Goal: Information Seeking & Learning: Learn about a topic

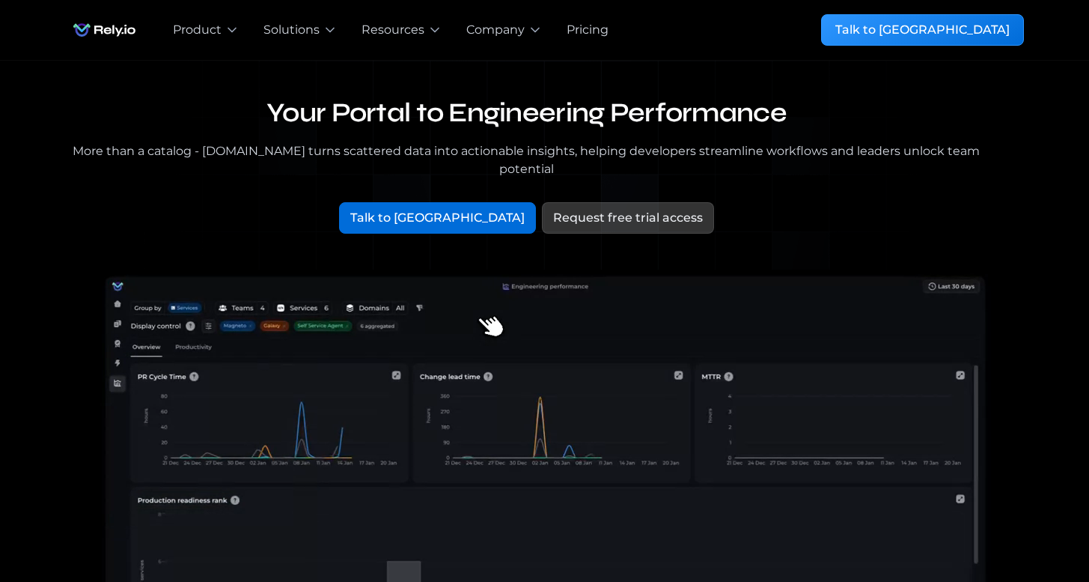
click at [1012, 142] on div "Your Portal to Engineering Performance More than a catalog - Rely.io turns scat…" at bounding box center [545, 174] width 958 height 155
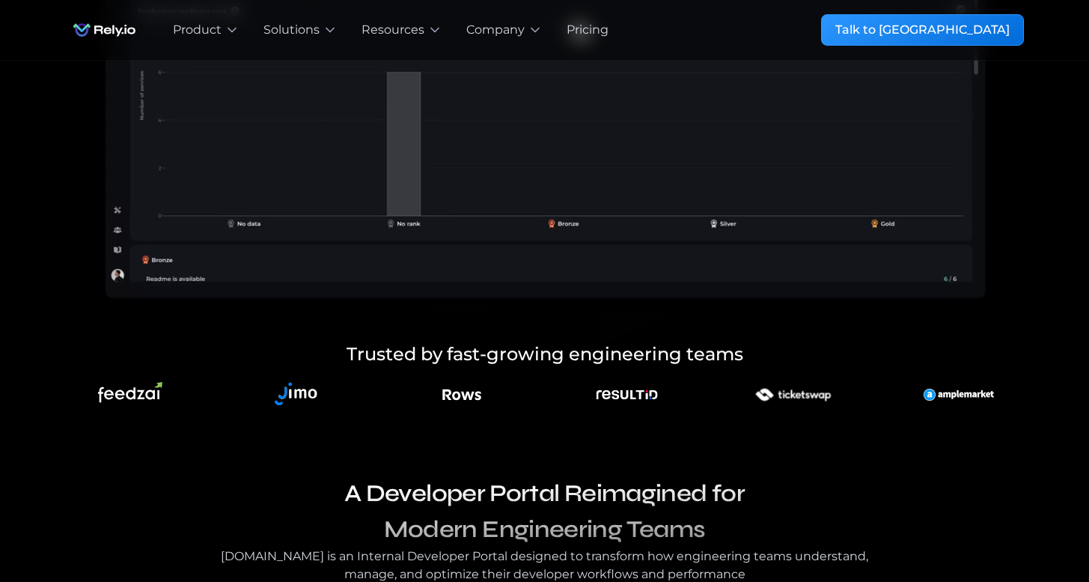
scroll to position [883, 0]
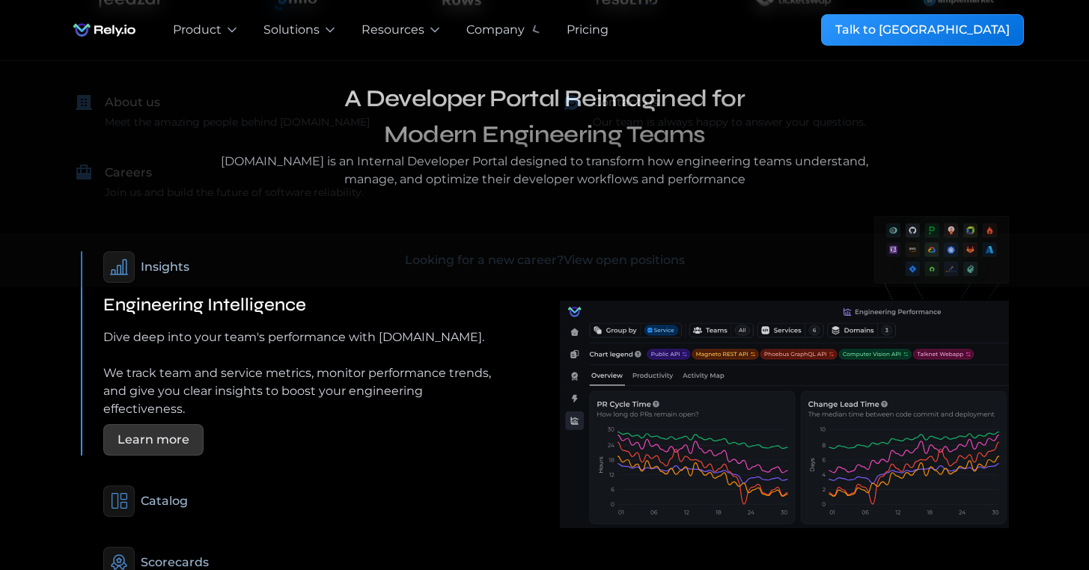
click at [583, 25] on div "Pricing" at bounding box center [588, 30] width 42 height 18
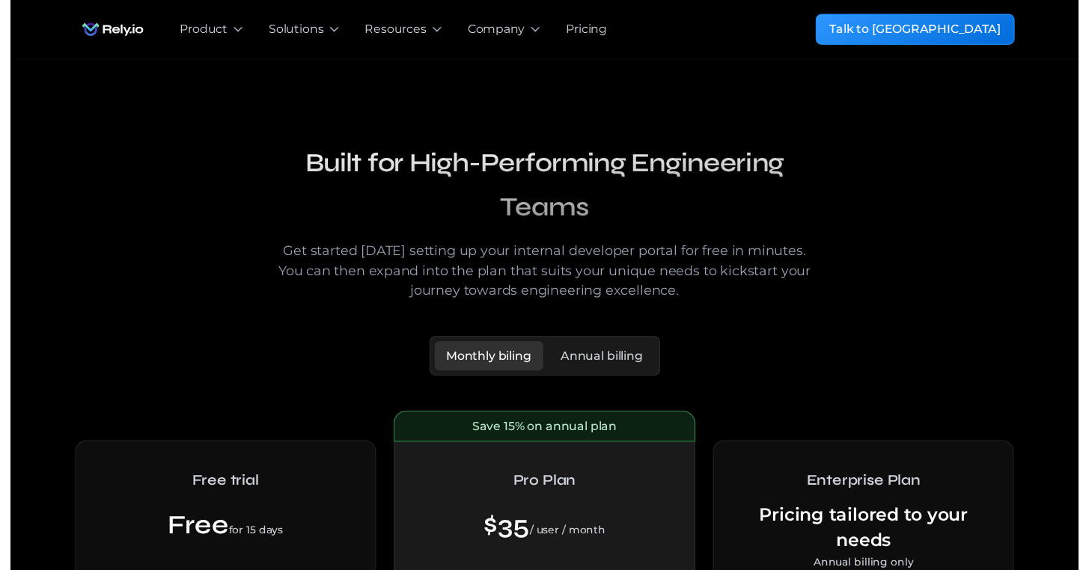
scroll to position [250, 0]
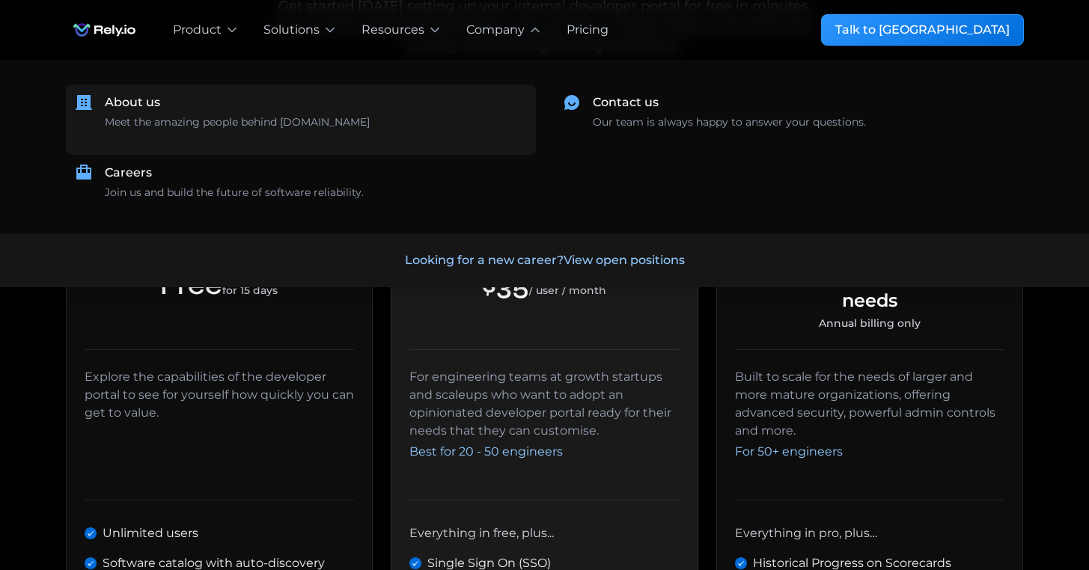
click at [245, 113] on div "About us Meet the amazing people behind [DOMAIN_NAME] ‍" at bounding box center [316, 120] width 422 height 52
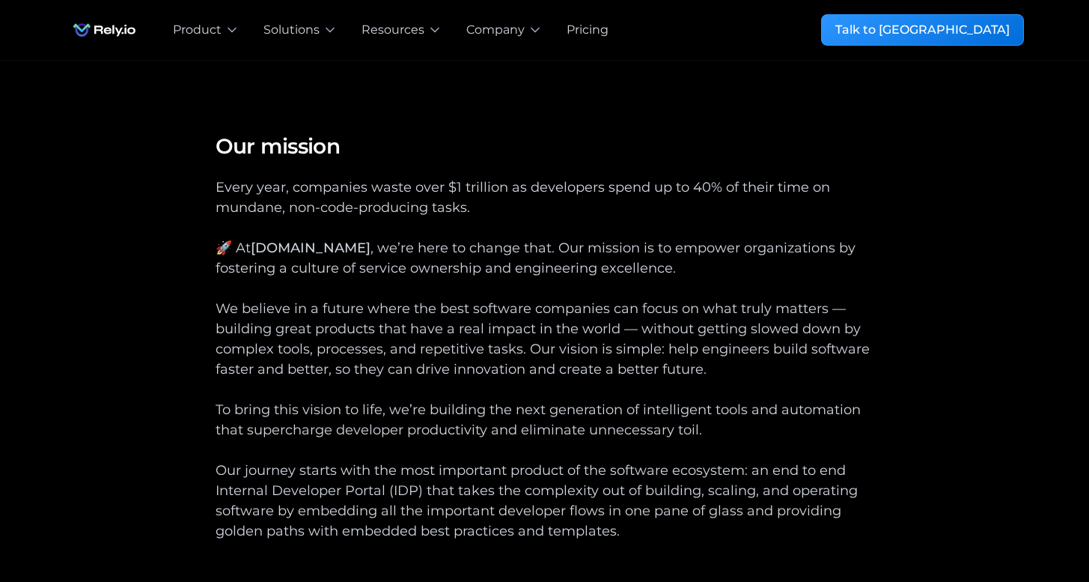
click at [982, 216] on div "Our mission Our mission Every year, companies waste over $1 trillion as develop…" at bounding box center [545, 580] width 958 height 897
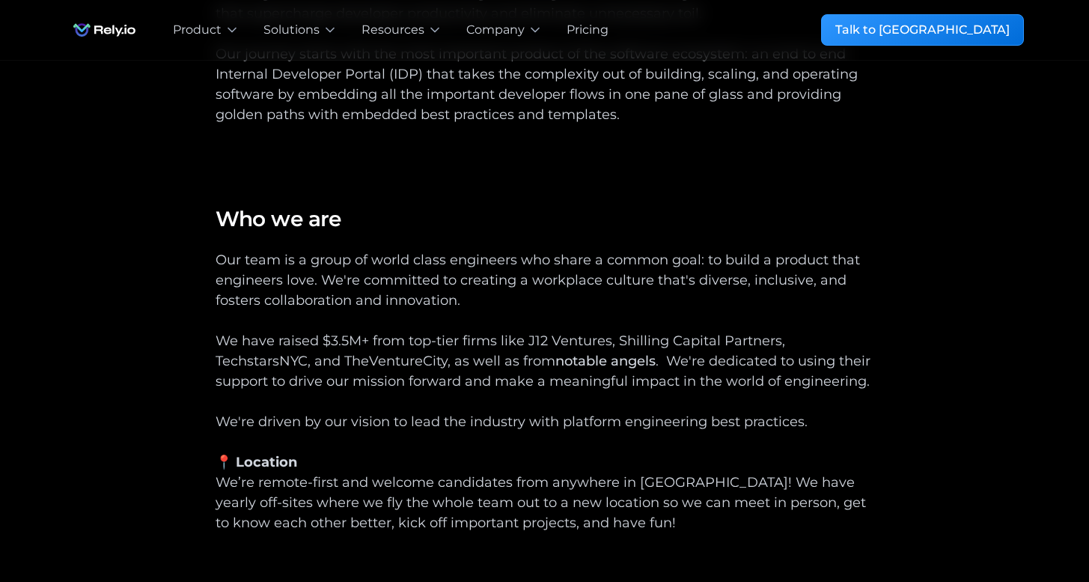
scroll to position [426, 0]
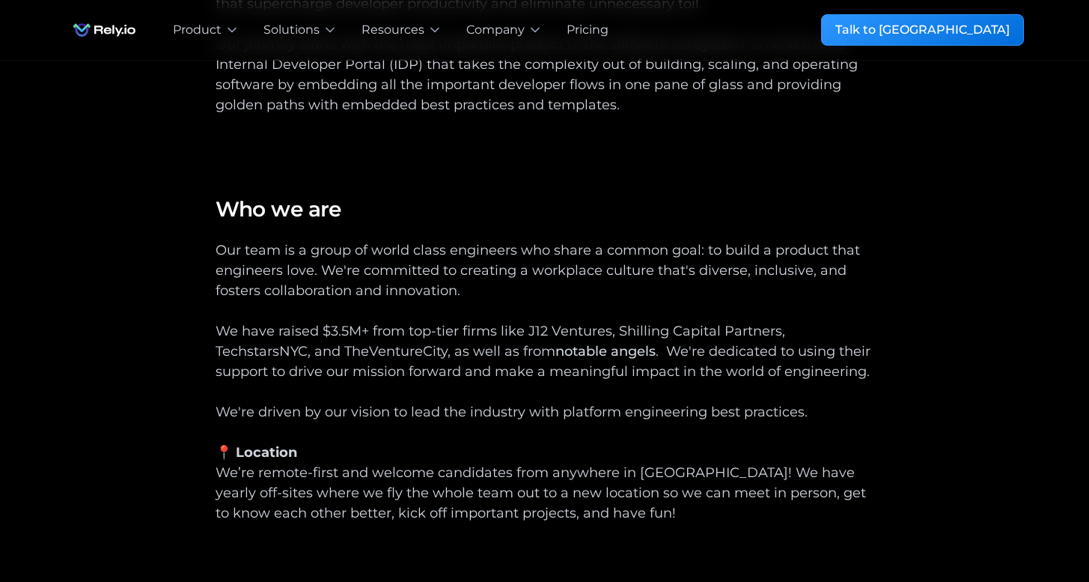
click at [958, 222] on div "Our mission Our mission Every year, companies waste over $1 trillion as develop…" at bounding box center [545, 155] width 958 height 897
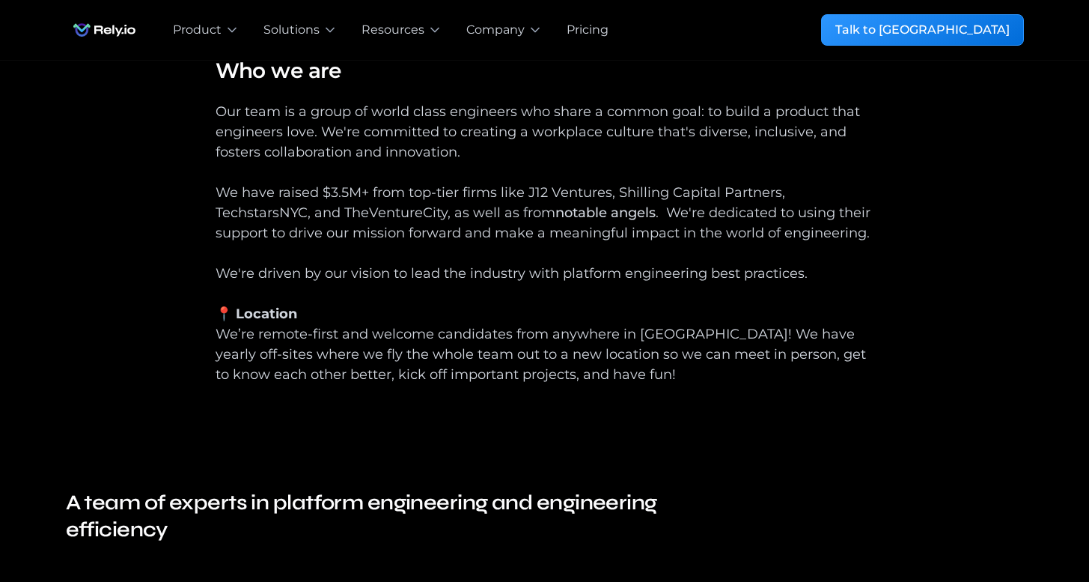
click at [958, 222] on div "Our mission Our mission Every year, companies waste over $1 trillion as develop…" at bounding box center [545, 16] width 958 height 897
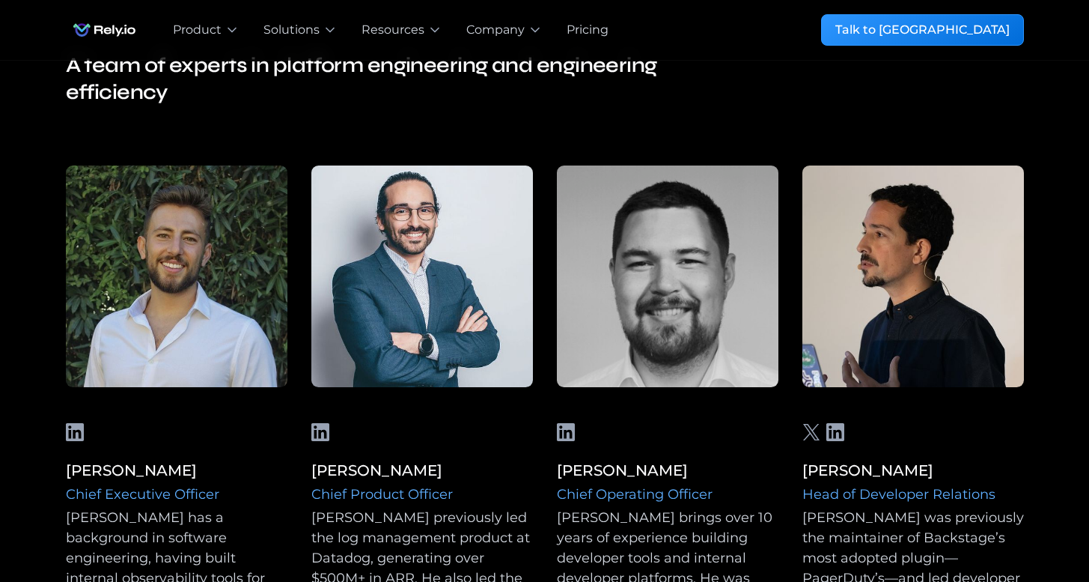
scroll to position [1181, 0]
